Goal: Navigation & Orientation: Find specific page/section

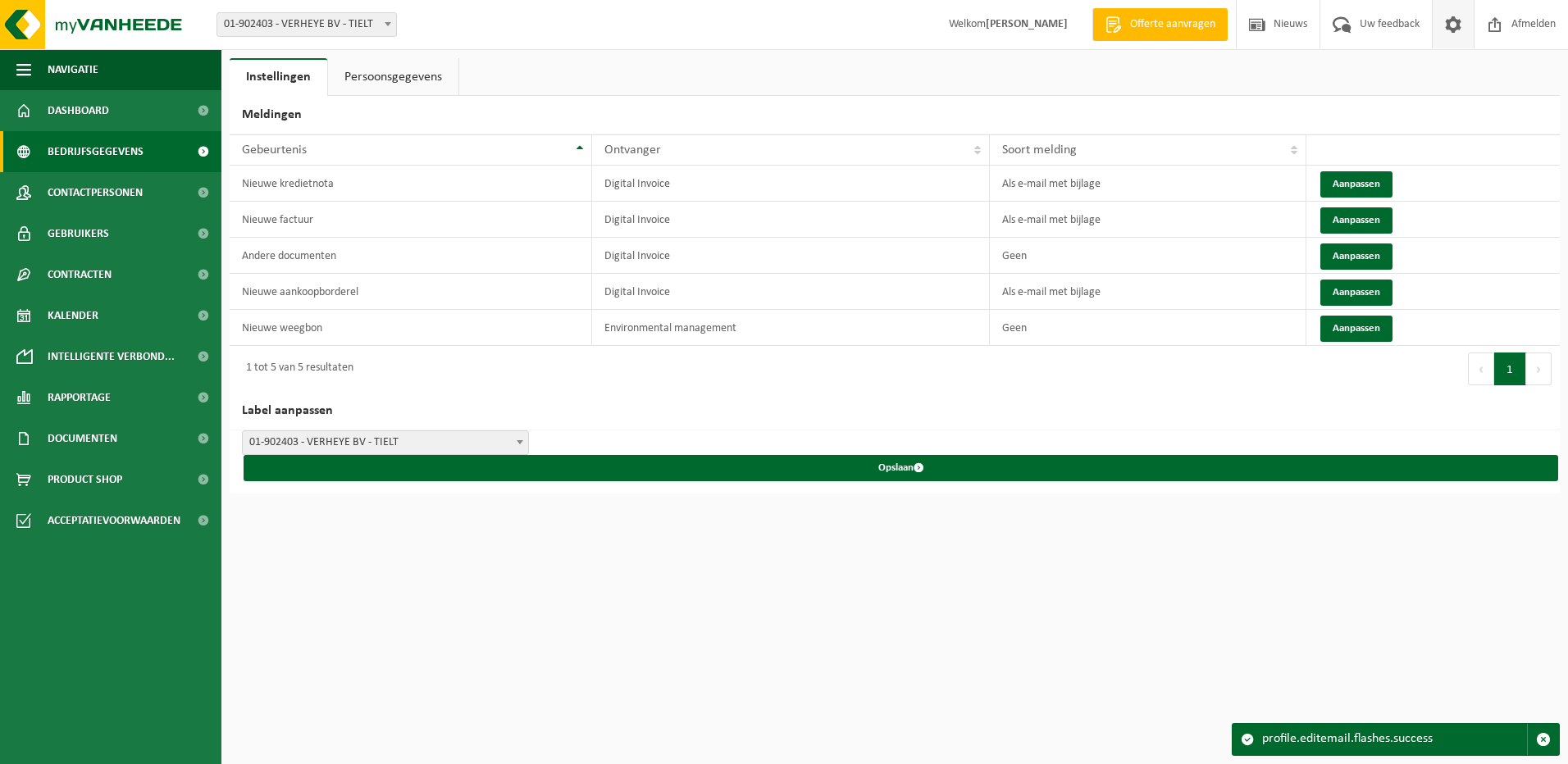
click at [121, 159] on span "Bedrijfsgegevens" at bounding box center [96, 151] width 96 height 41
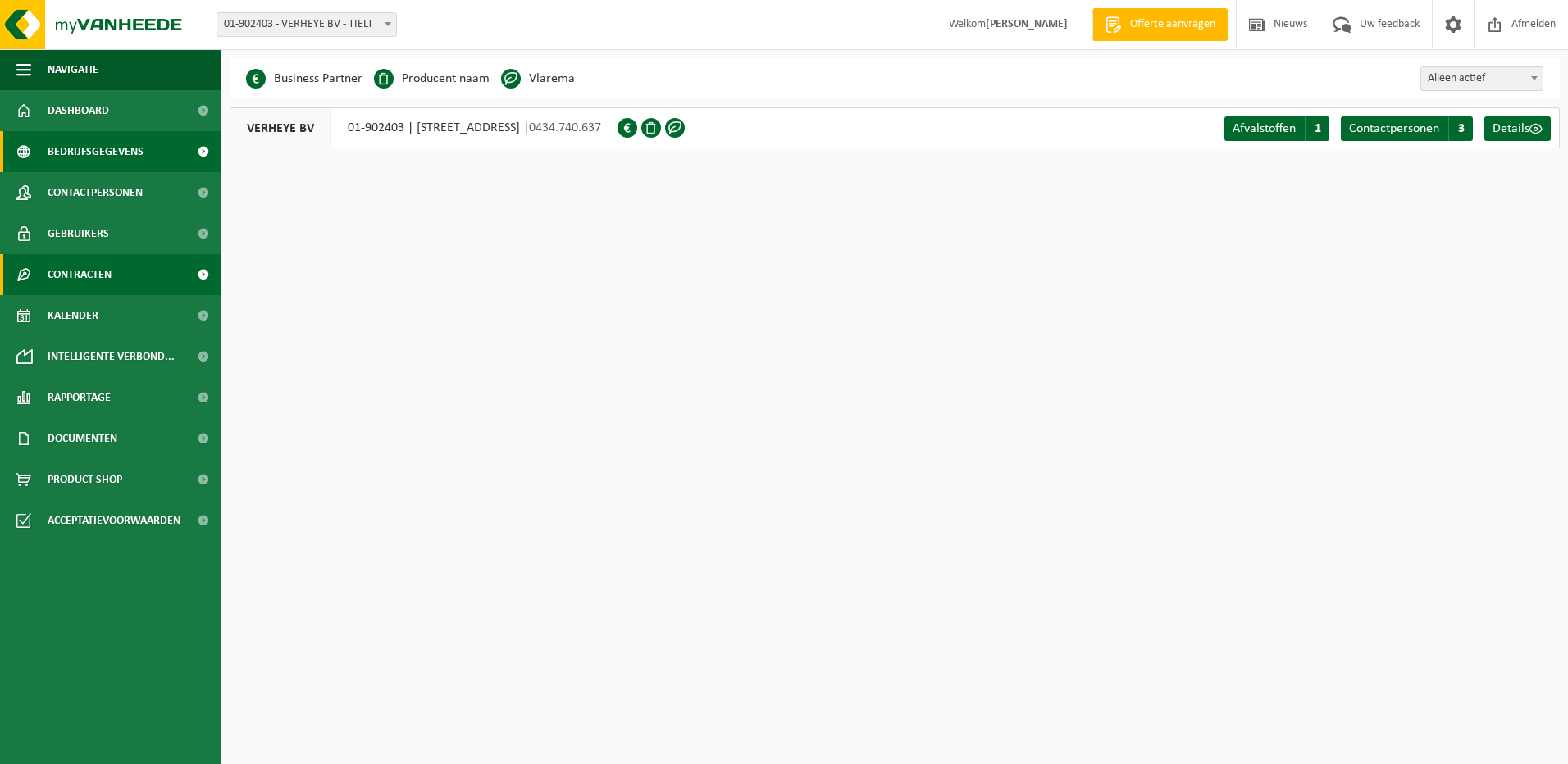
click at [99, 273] on span "Contracten" at bounding box center [80, 274] width 64 height 41
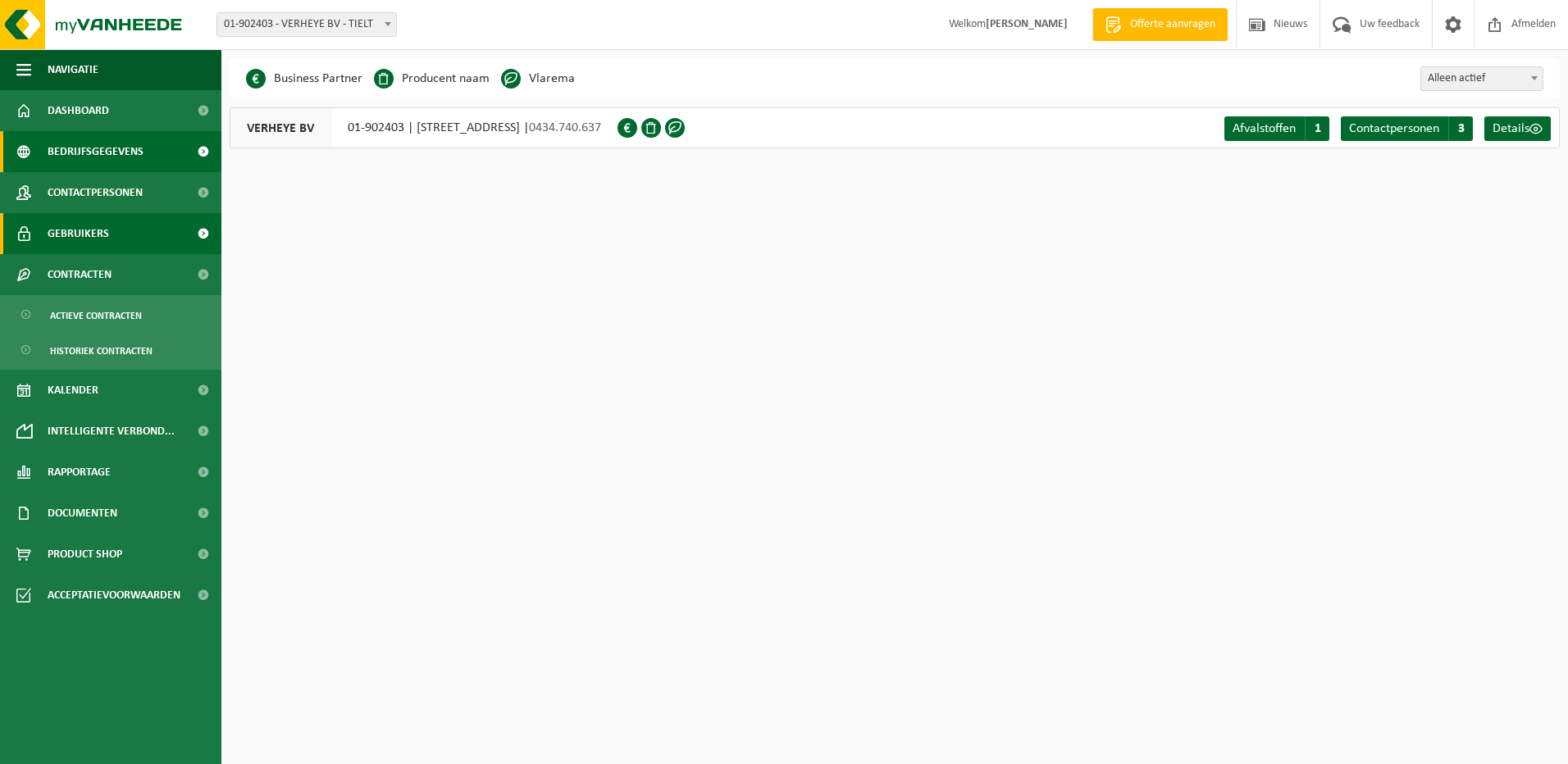
click at [95, 238] on span "Gebruikers" at bounding box center [78, 234] width 62 height 41
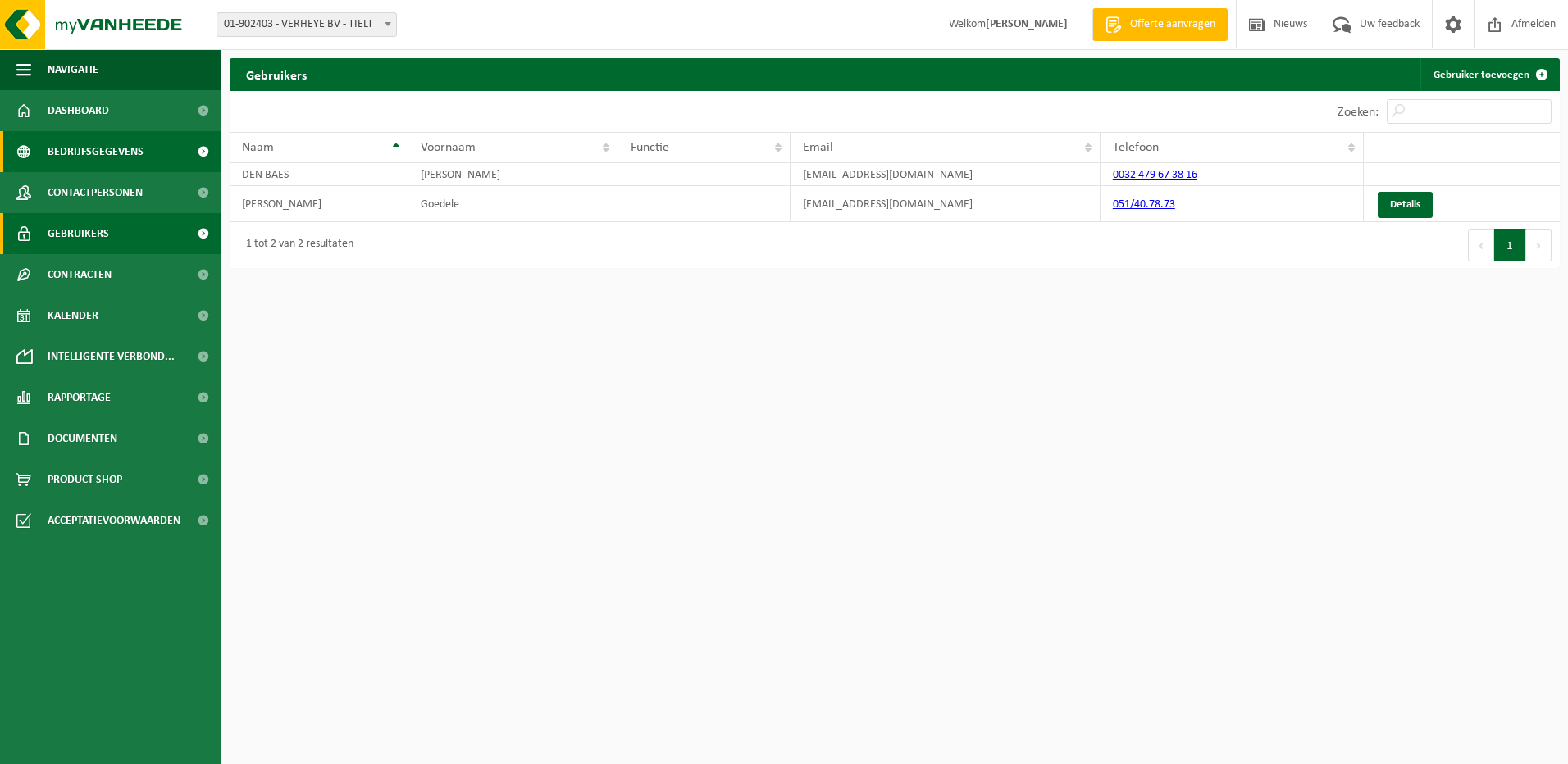
click at [148, 138] on link "Bedrijfsgegevens" at bounding box center [110, 151] width 221 height 41
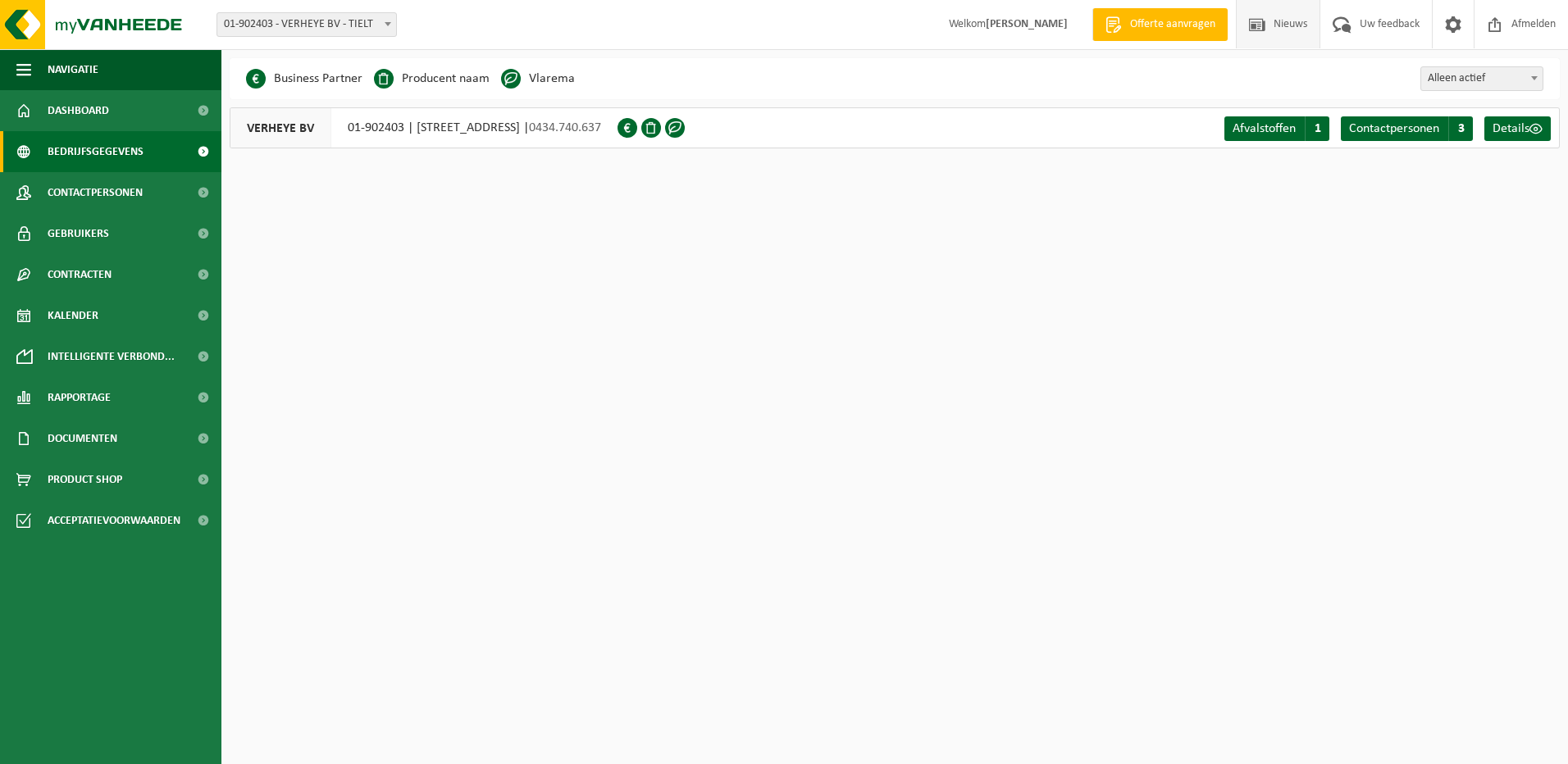
click at [1296, 29] on span "Nieuws" at bounding box center [1290, 24] width 42 height 49
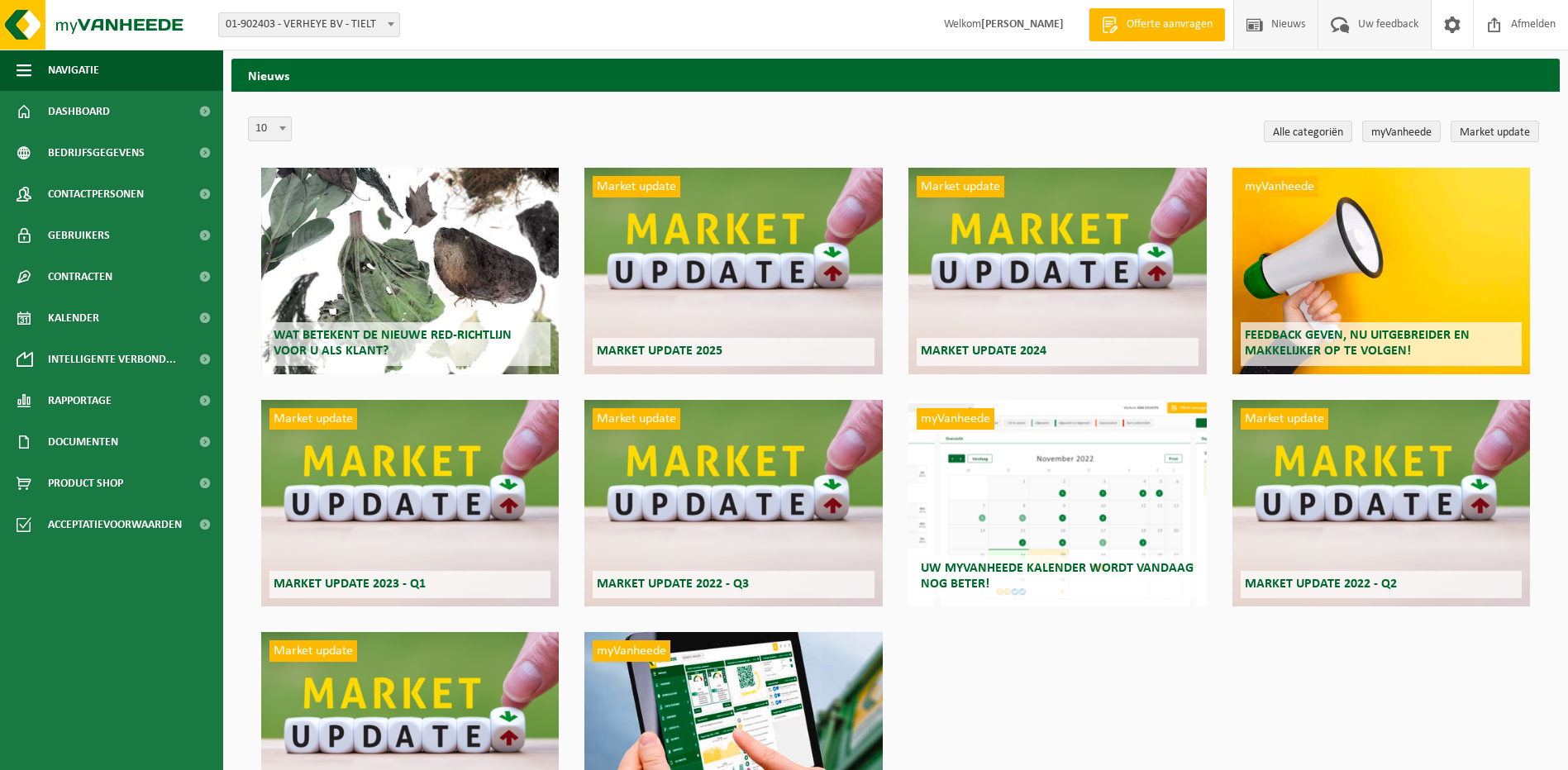
click at [1373, 23] on span "Uw feedback" at bounding box center [1388, 24] width 68 height 49
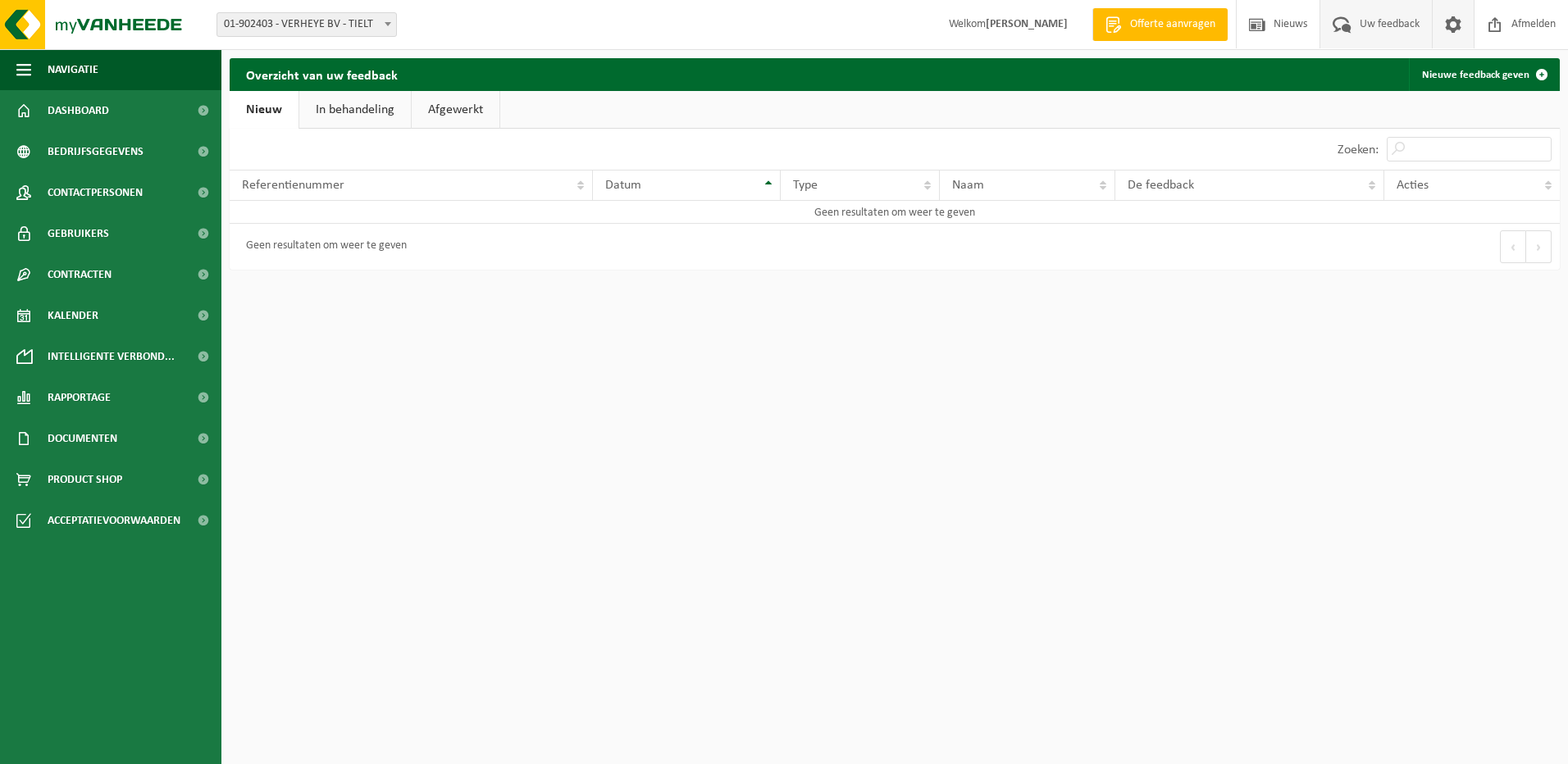
click at [1450, 23] on span at bounding box center [1453, 24] width 24 height 49
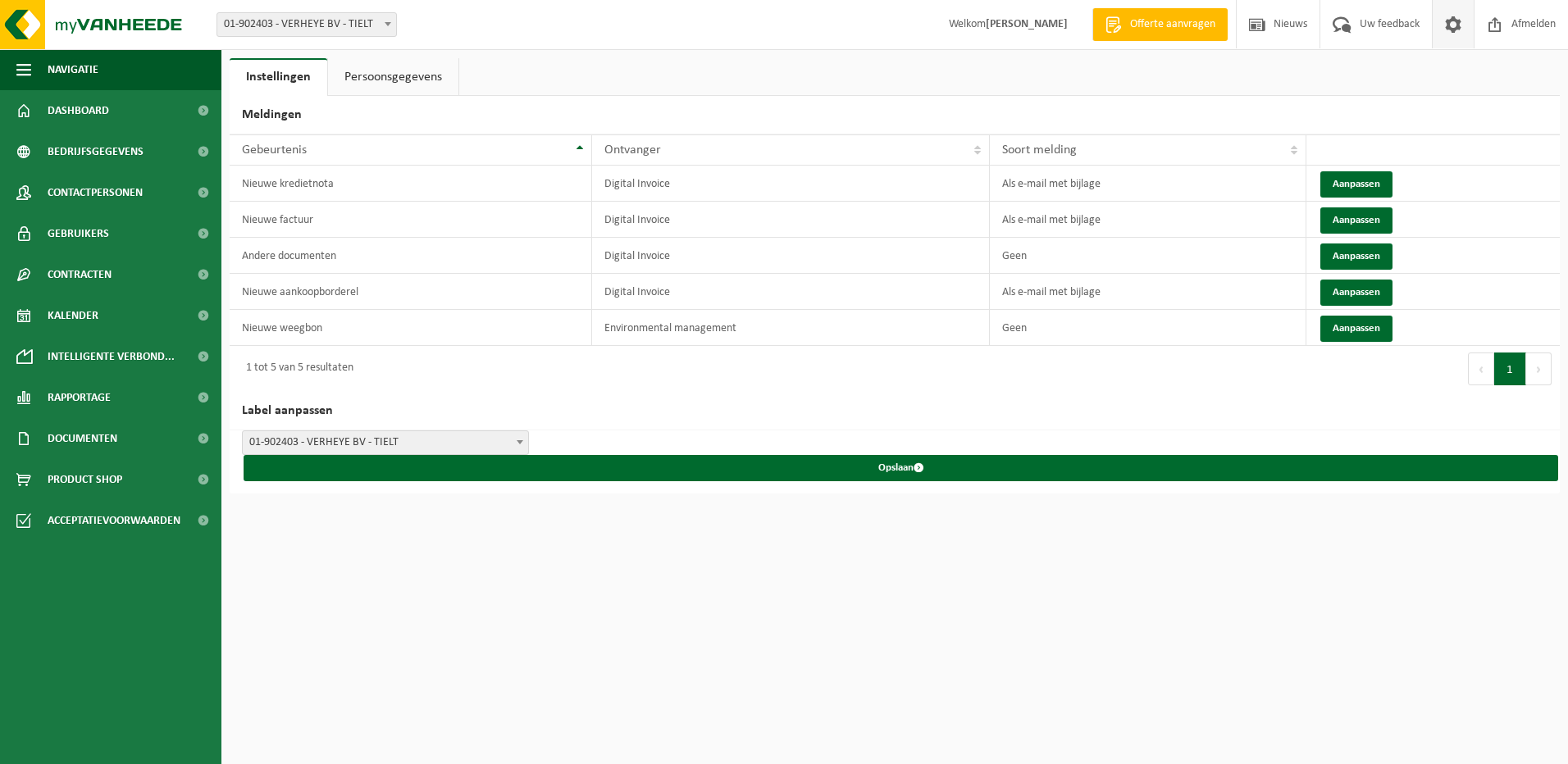
click at [399, 68] on link "Persoonsgegevens" at bounding box center [393, 76] width 130 height 37
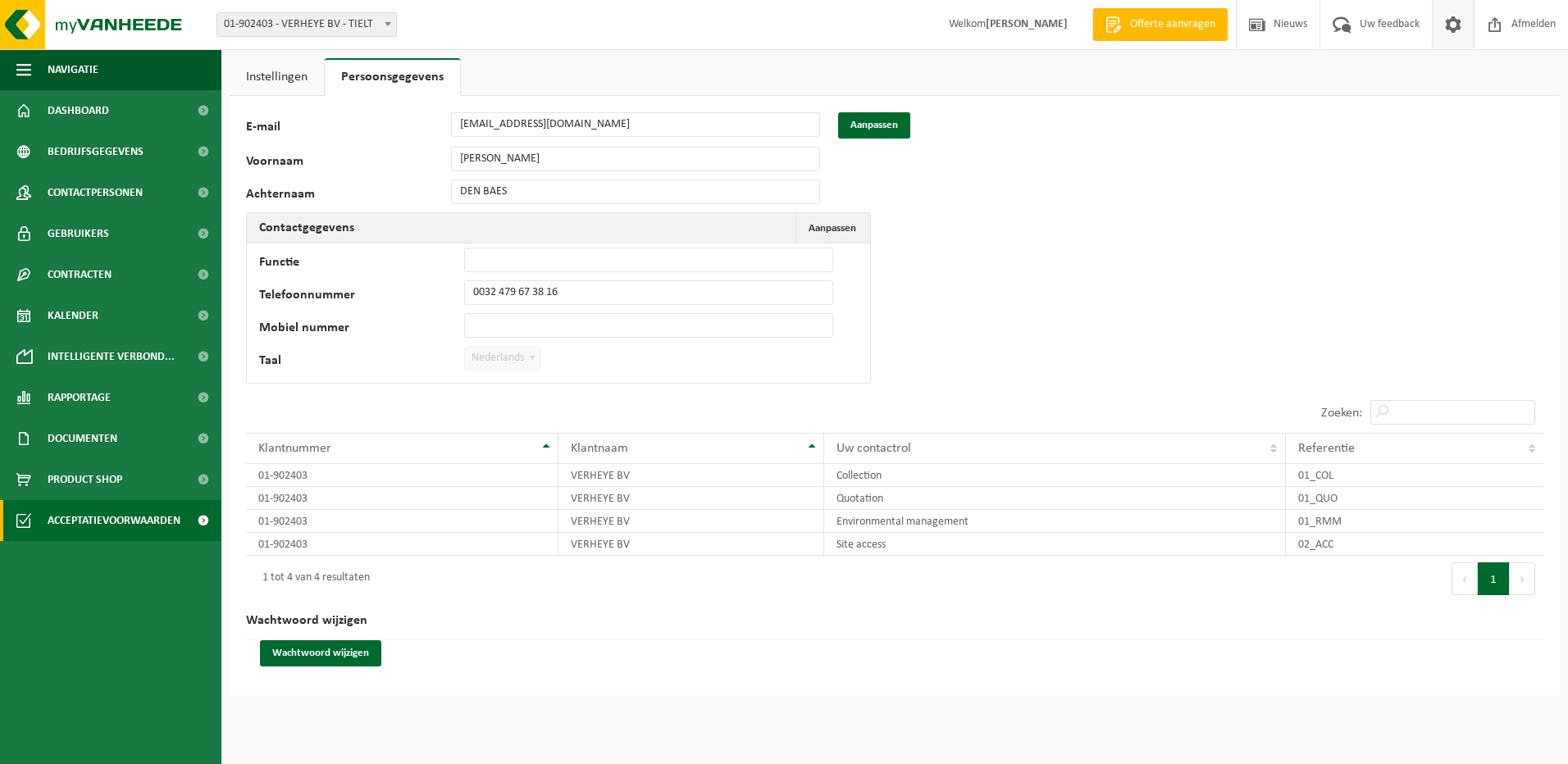
click at [154, 516] on span "Acceptatievoorwaarden" at bounding box center [114, 520] width 133 height 41
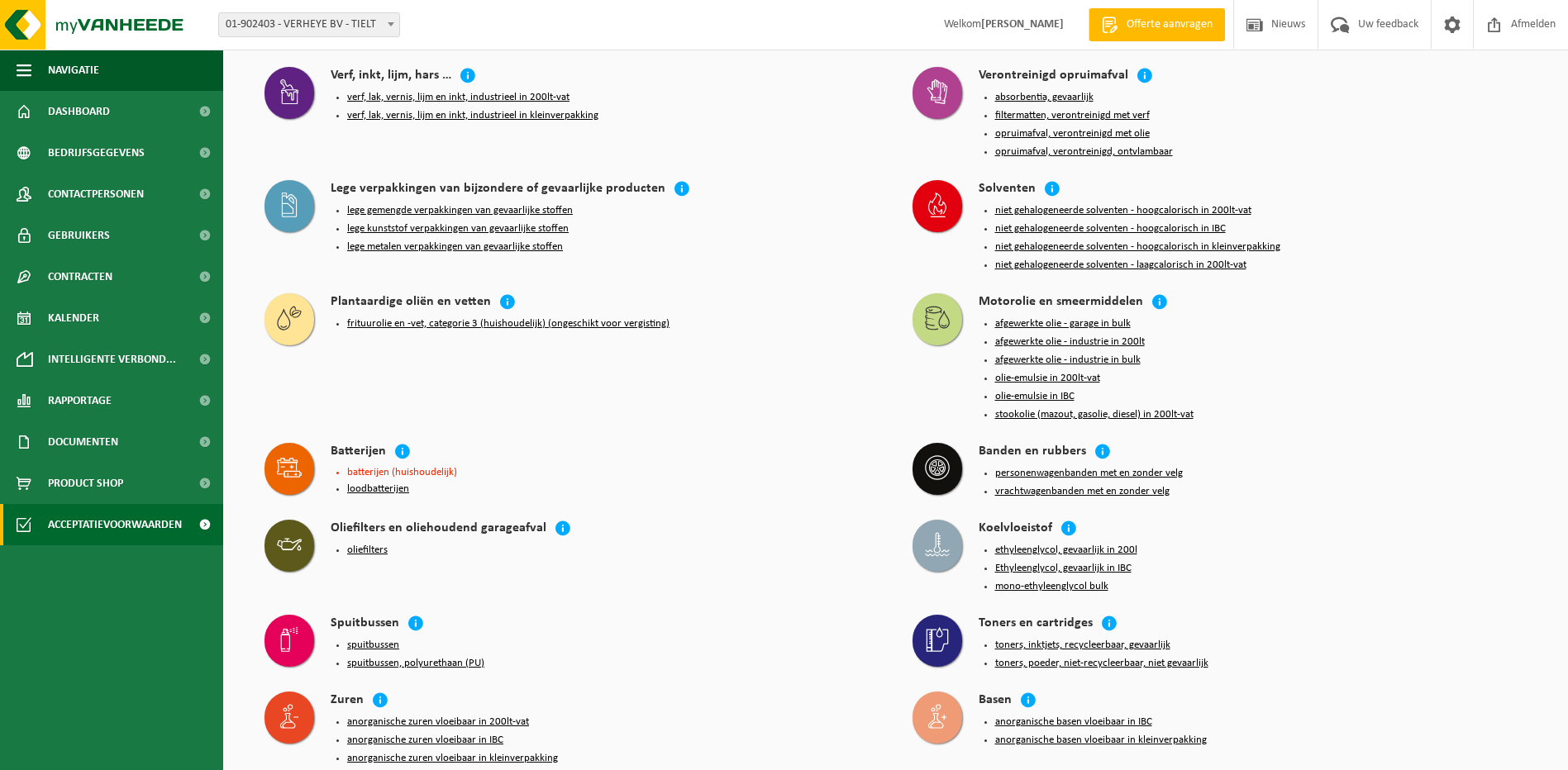
scroll to position [1348, 0]
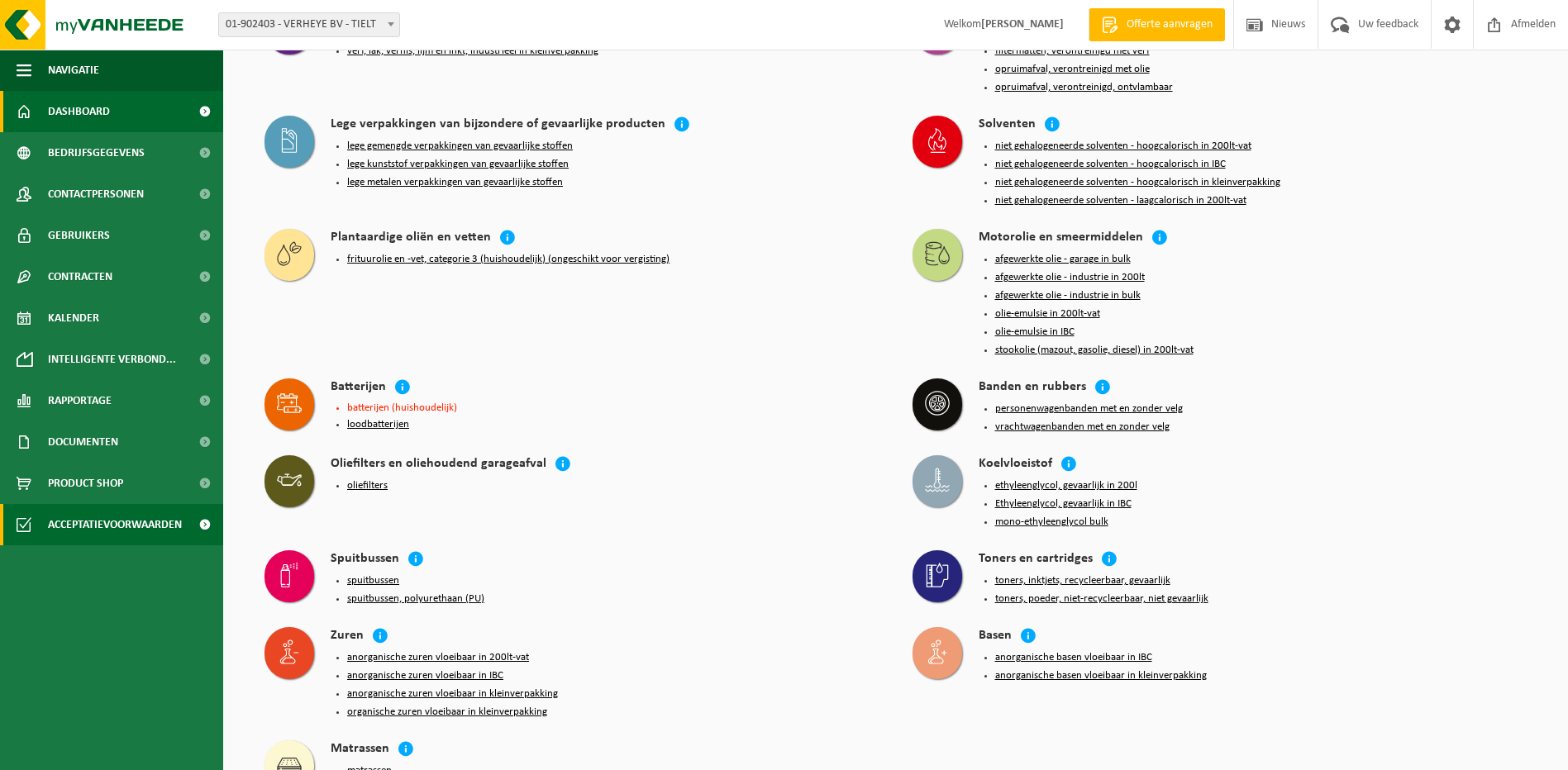
click at [93, 105] on span "Dashboard" at bounding box center [79, 111] width 62 height 41
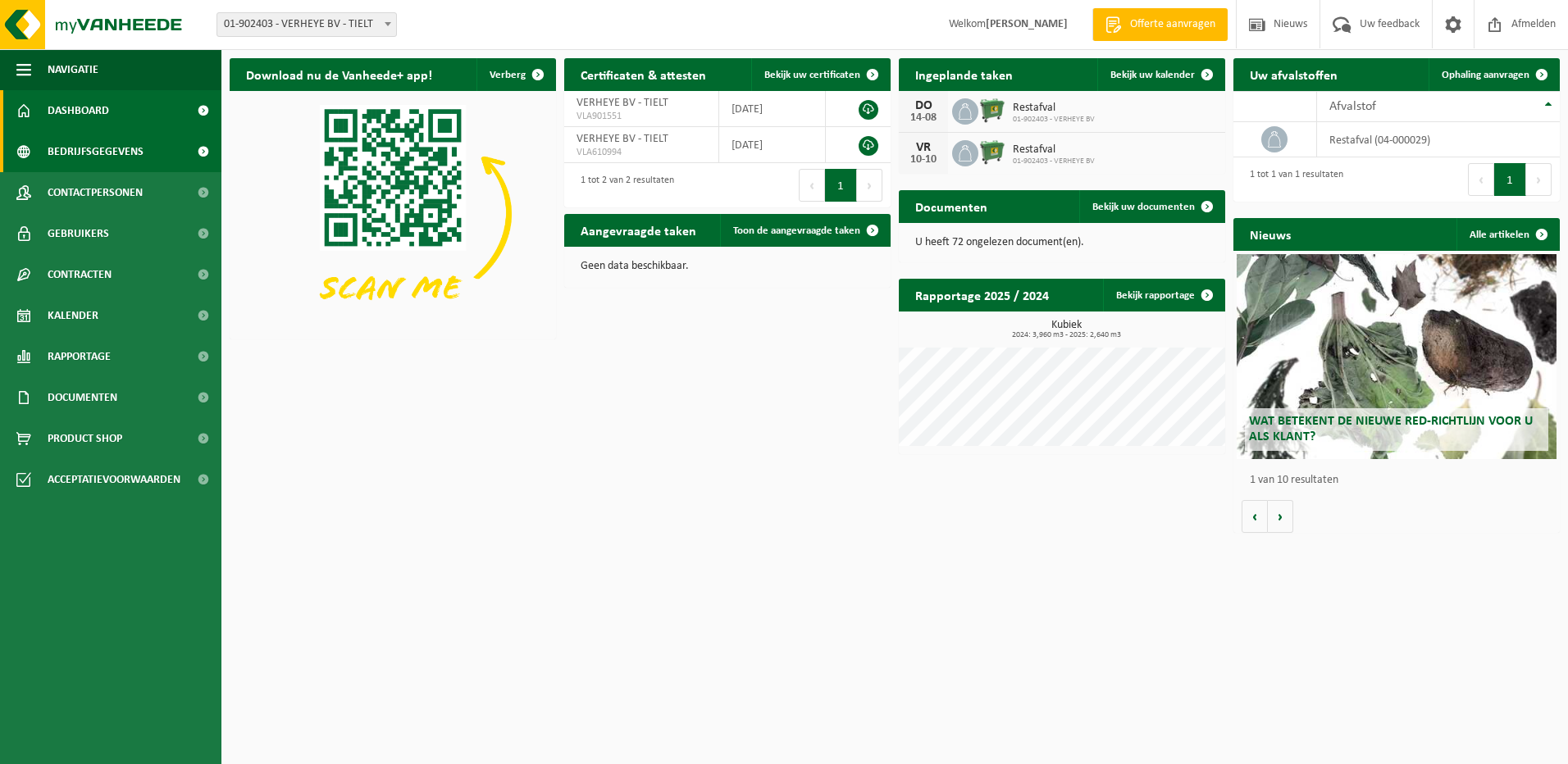
click at [98, 142] on span "Bedrijfsgegevens" at bounding box center [96, 151] width 96 height 41
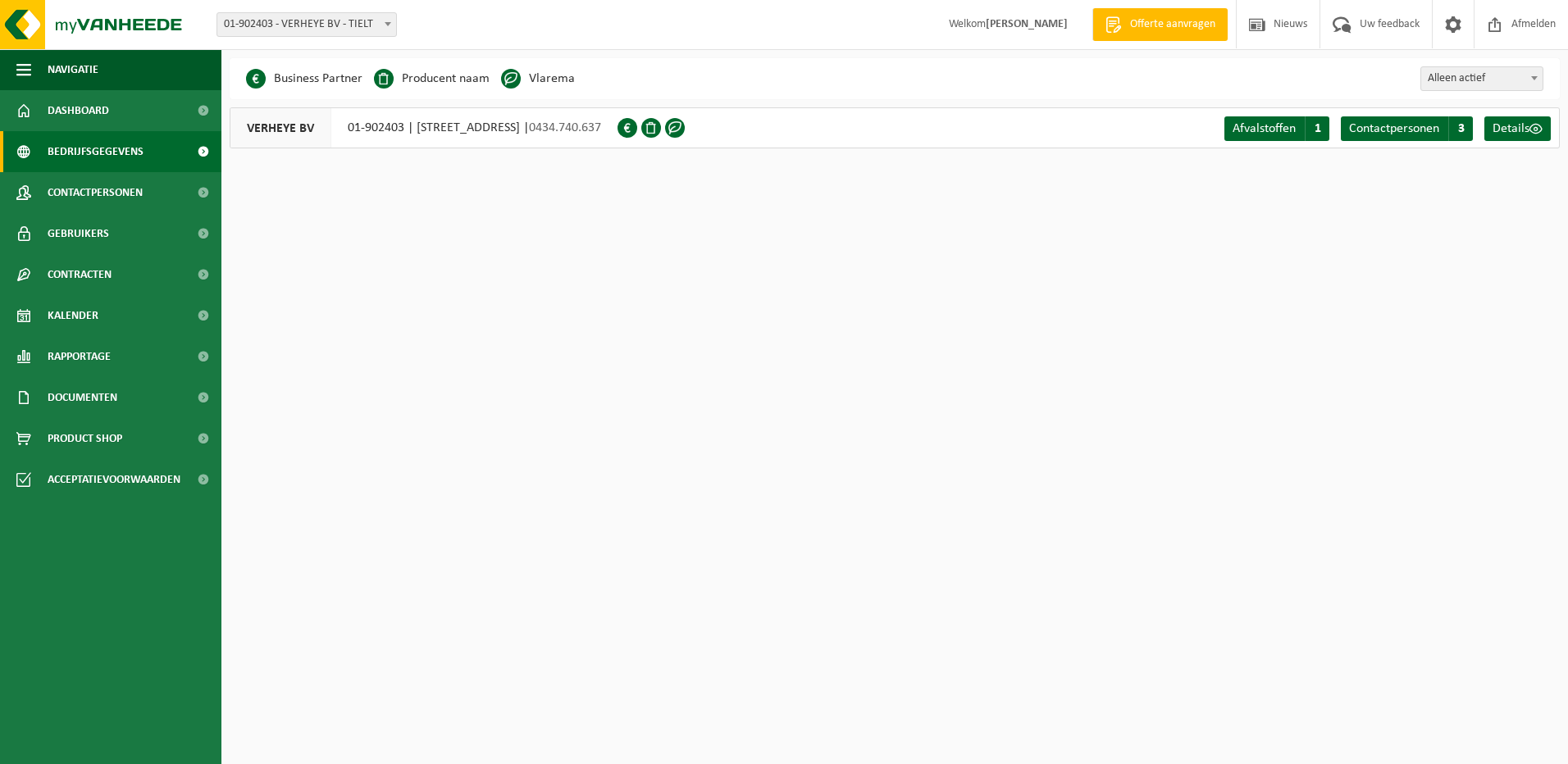
click at [551, 79] on li "Vlarema" at bounding box center [537, 79] width 74 height 24
click at [1538, 78] on span at bounding box center [1534, 77] width 16 height 22
select select "true"
click at [135, 281] on link "Contracten" at bounding box center [110, 274] width 221 height 41
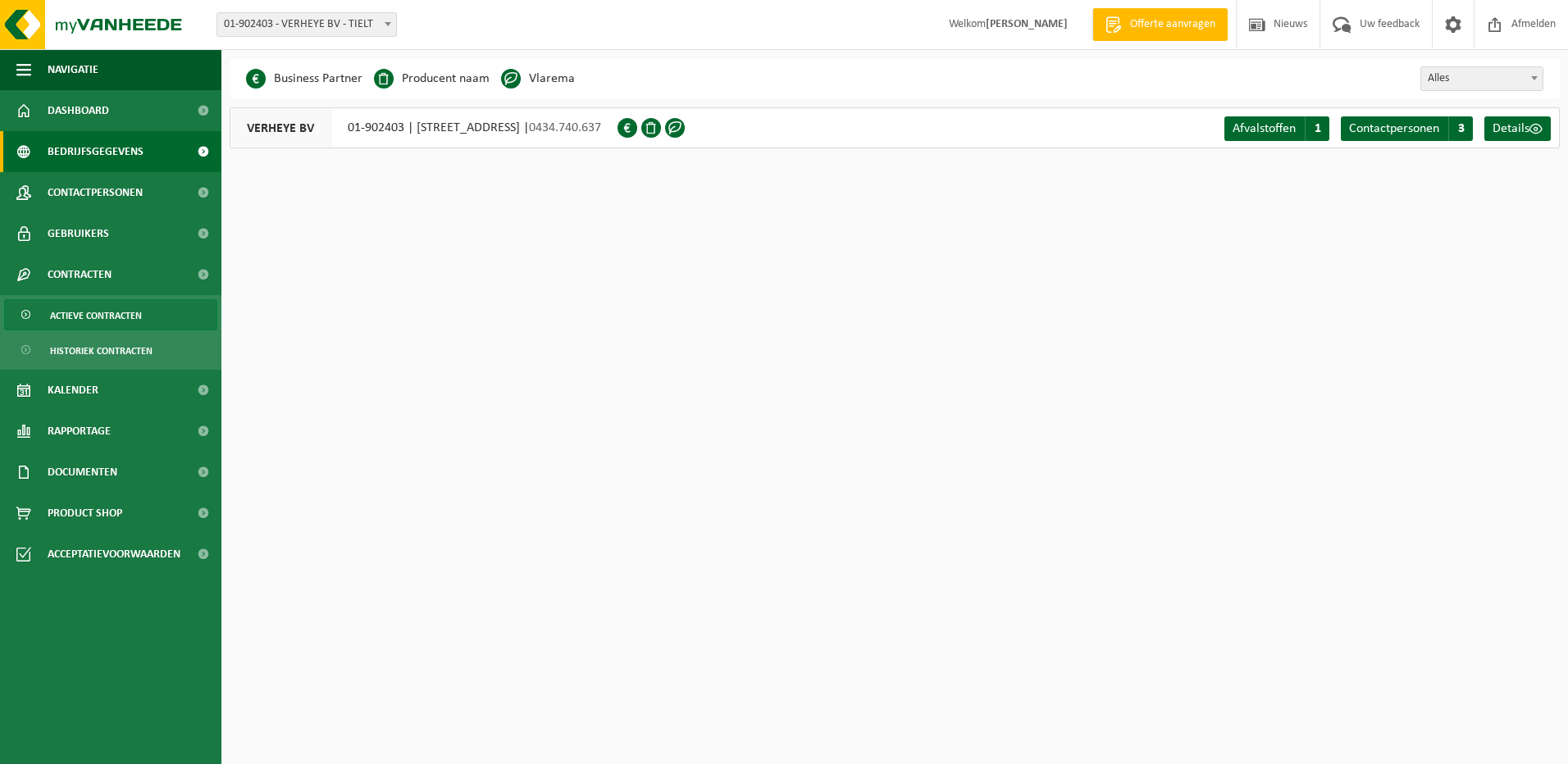
click at [128, 324] on span "Actieve contracten" at bounding box center [96, 316] width 92 height 31
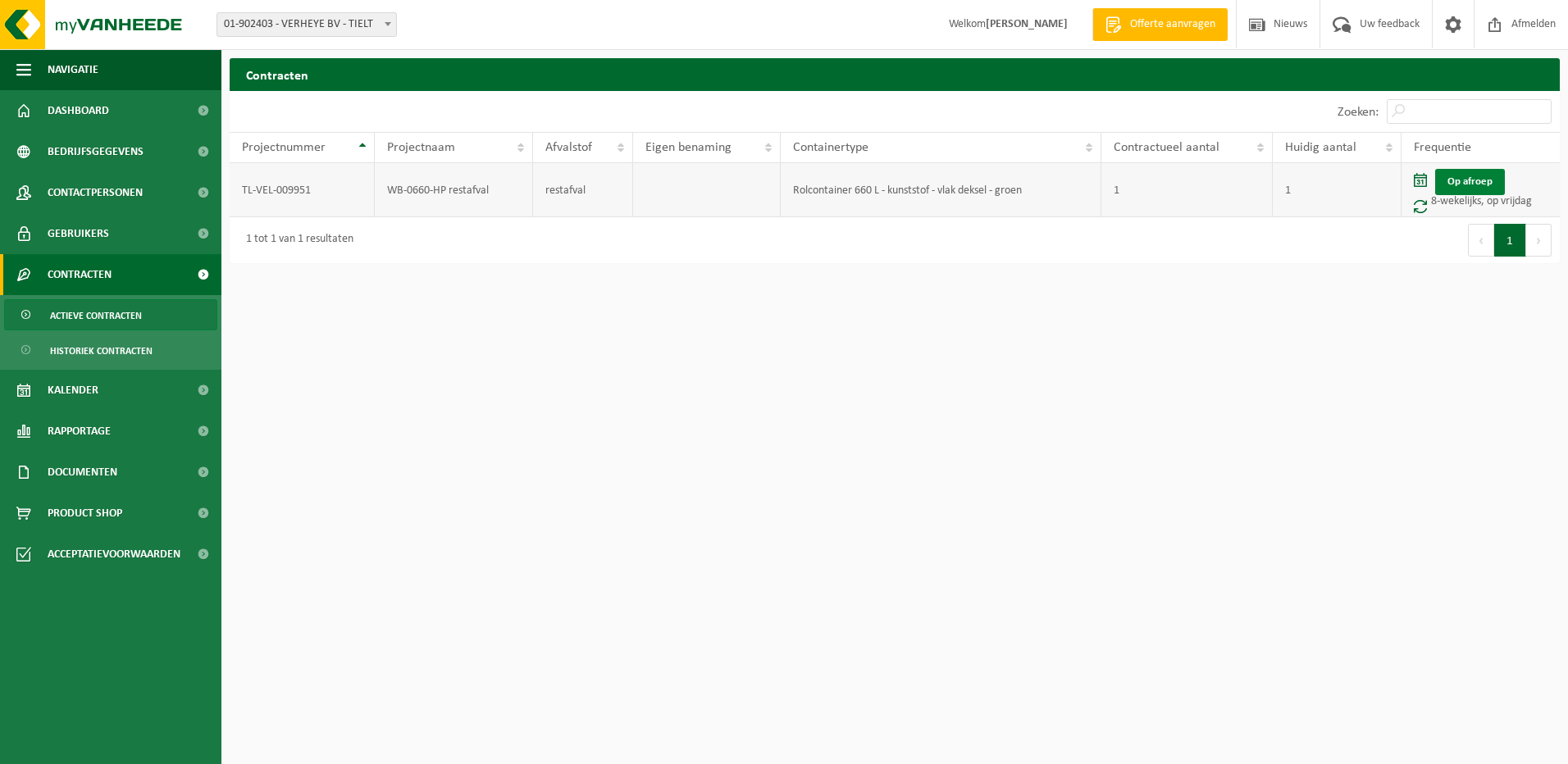
click at [1459, 187] on link "Op afroep" at bounding box center [1470, 182] width 69 height 26
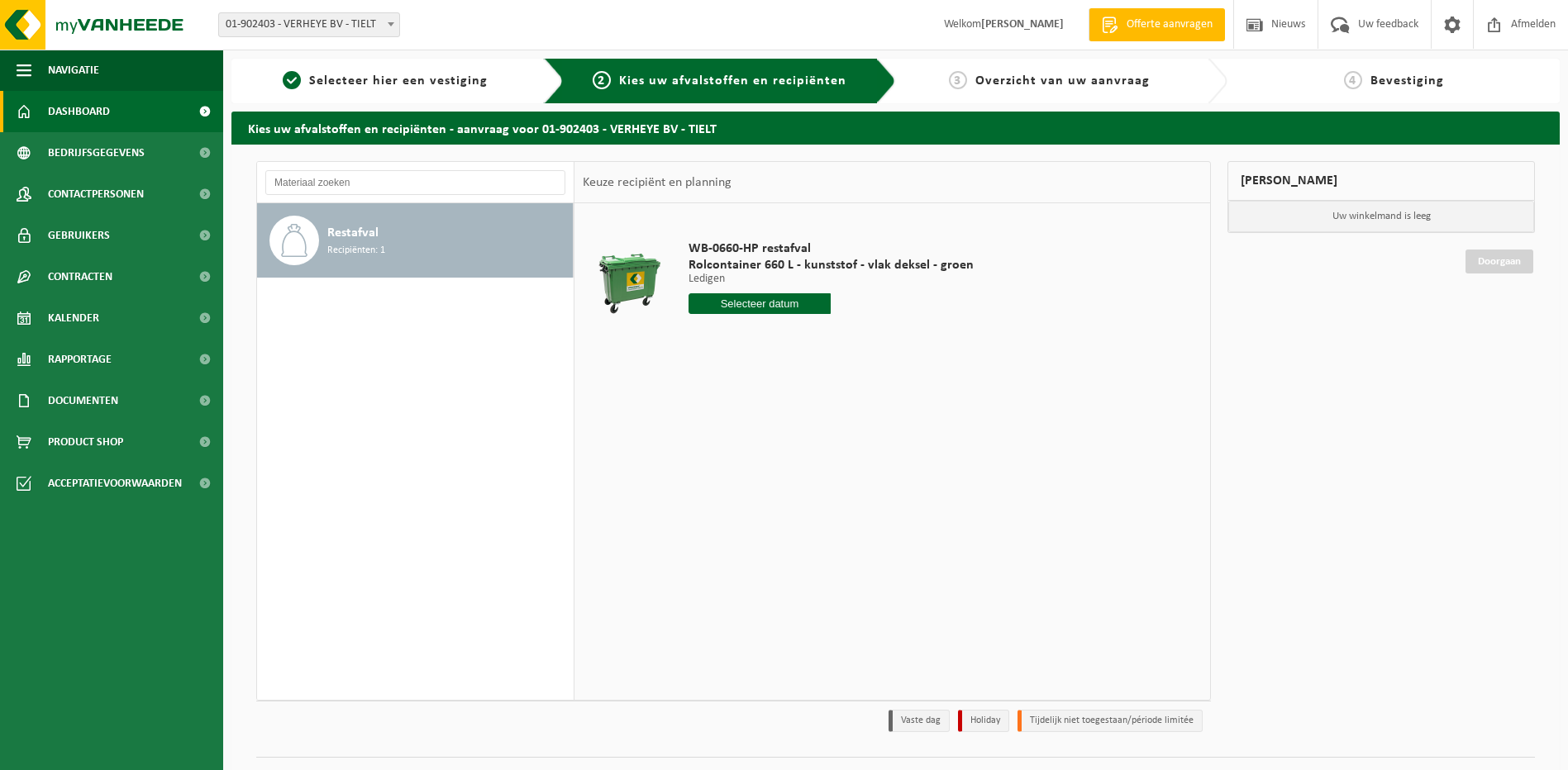
click at [157, 111] on link "Dashboard" at bounding box center [111, 111] width 223 height 41
